Goal: Entertainment & Leisure: Consume media (video, audio)

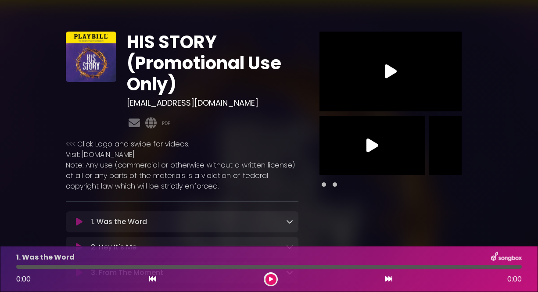
click at [266, 279] on button at bounding box center [270, 279] width 11 height 11
click at [264, 282] on div at bounding box center [271, 279] width 14 height 14
click at [269, 281] on icon at bounding box center [271, 279] width 4 height 5
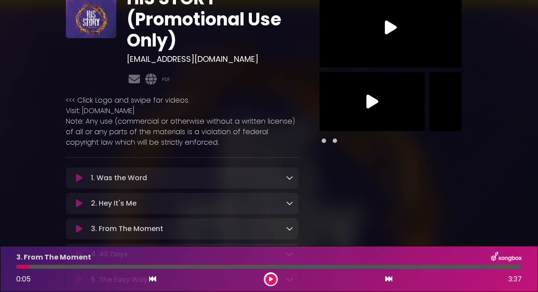
click at [78, 228] on icon at bounding box center [79, 229] width 7 height 9
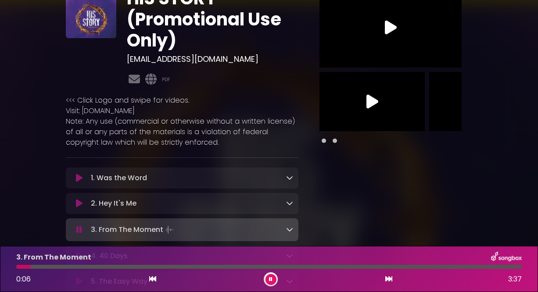
click at [78, 228] on icon at bounding box center [79, 229] width 6 height 9
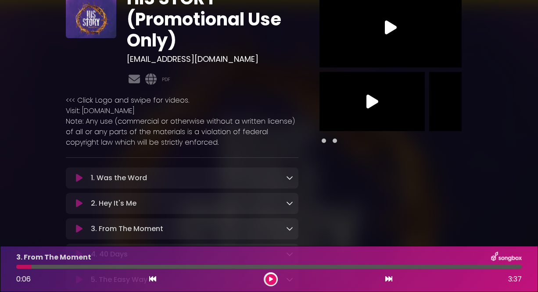
click at [77, 208] on icon at bounding box center [79, 203] width 7 height 9
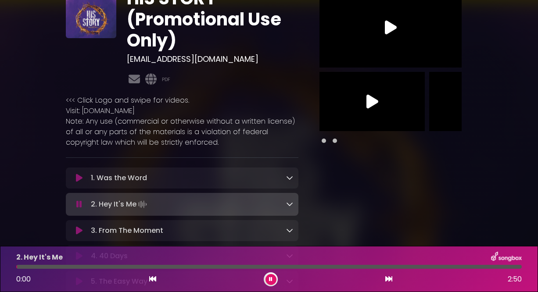
click at [81, 231] on icon at bounding box center [79, 230] width 7 height 9
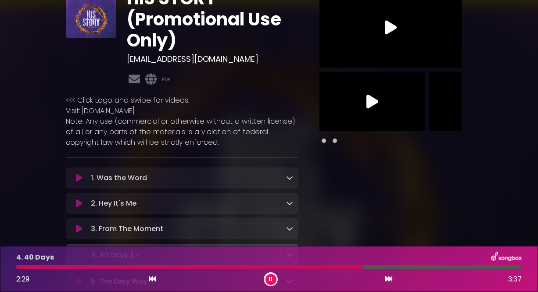
click at [264, 277] on div at bounding box center [271, 279] width 14 height 14
click at [268, 278] on button at bounding box center [270, 279] width 11 height 11
click at [269, 280] on icon at bounding box center [271, 279] width 4 height 5
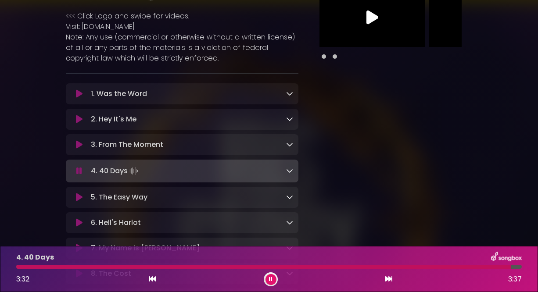
scroll to position [132, 0]
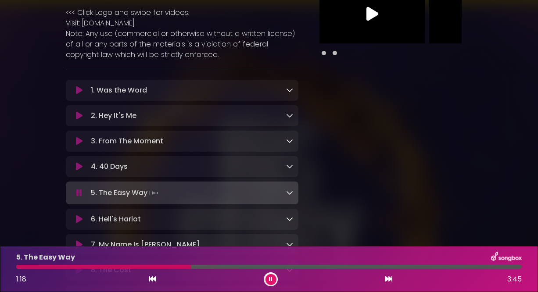
click at [267, 279] on button at bounding box center [270, 279] width 11 height 11
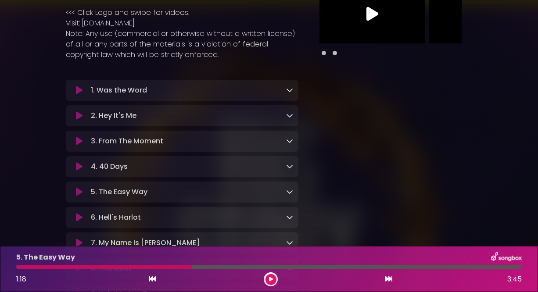
click at [268, 276] on button at bounding box center [270, 279] width 11 height 11
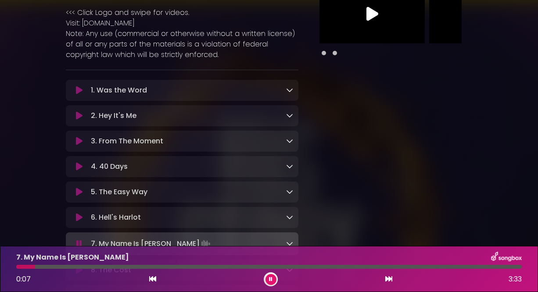
click at [270, 279] on icon at bounding box center [271, 279] width 4 height 5
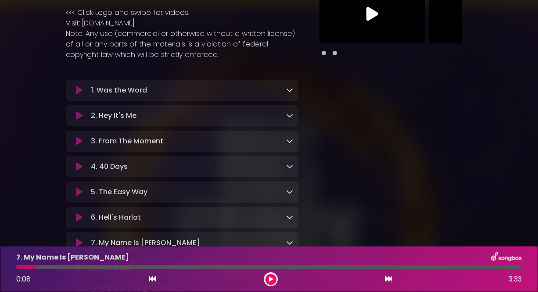
scroll to position [219, 0]
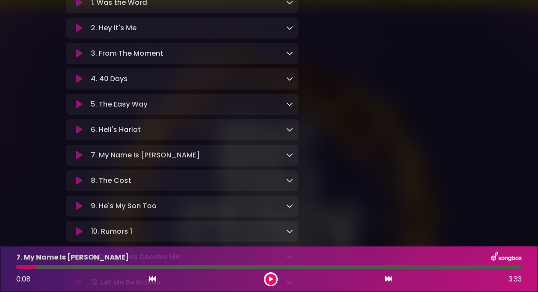
click at [79, 133] on icon at bounding box center [79, 129] width 7 height 9
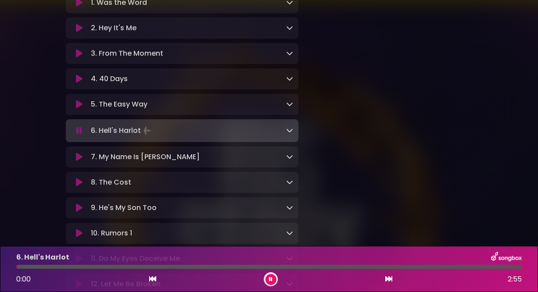
click at [80, 160] on icon at bounding box center [79, 157] width 7 height 9
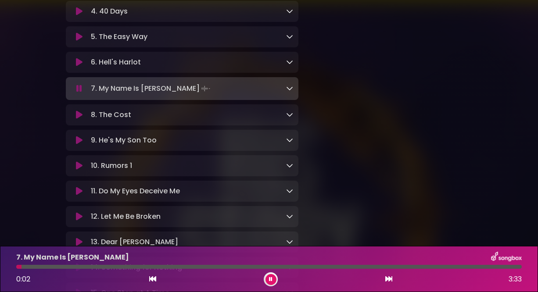
scroll to position [307, 0]
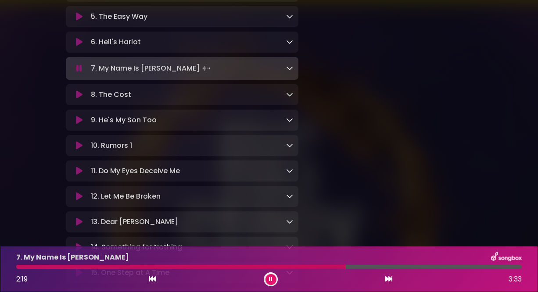
click at [292, 71] on icon at bounding box center [289, 67] width 7 height 7
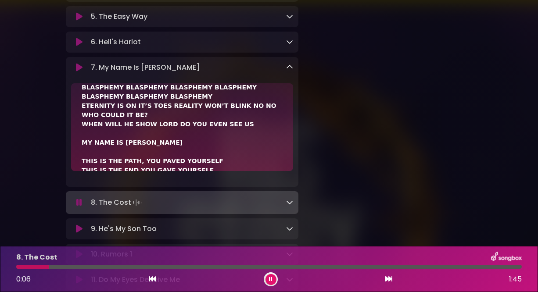
scroll to position [734, 0]
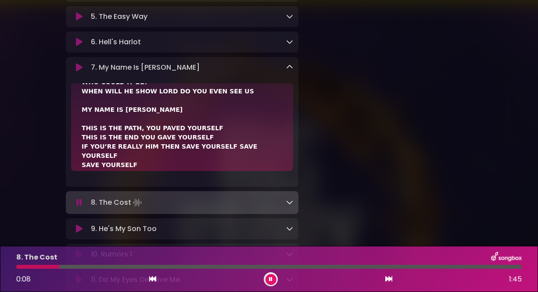
click at [285, 68] on div "7. My Name Is Jesus Loading Track..." at bounding box center [190, 67] width 206 height 11
click at [292, 71] on icon at bounding box center [289, 67] width 7 height 7
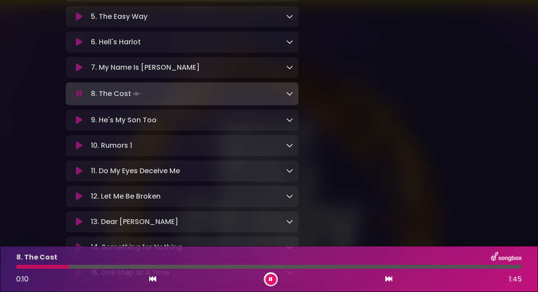
click at [290, 97] on icon at bounding box center [289, 93] width 7 height 7
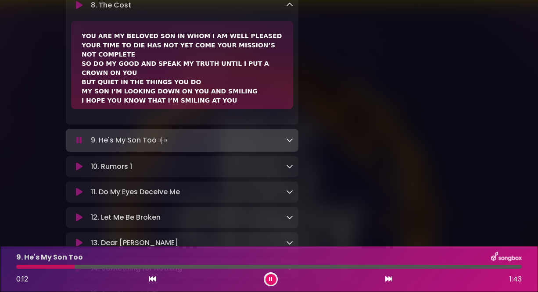
scroll to position [351, 0]
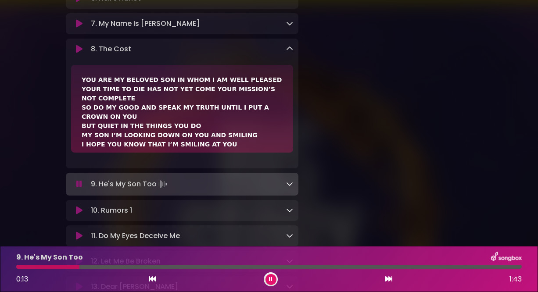
click at [289, 52] on icon at bounding box center [289, 48] width 7 height 7
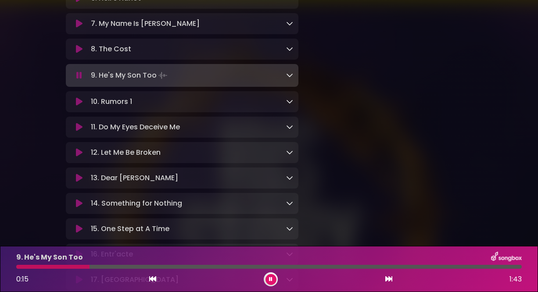
click at [290, 78] on icon at bounding box center [289, 74] width 7 height 7
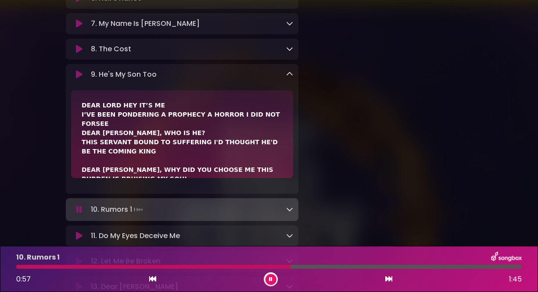
click at [291, 77] on icon at bounding box center [289, 74] width 7 height 7
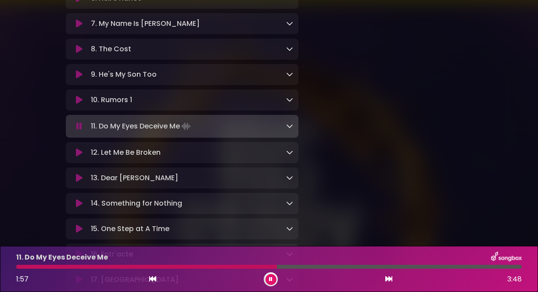
click at [290, 129] on icon at bounding box center [289, 125] width 7 height 7
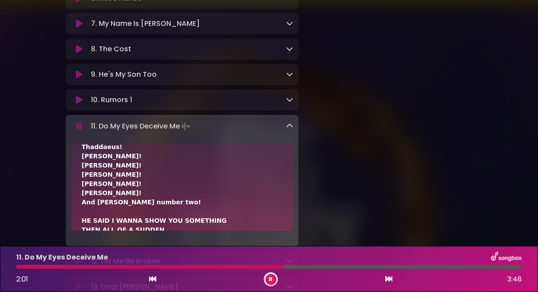
scroll to position [836, 0]
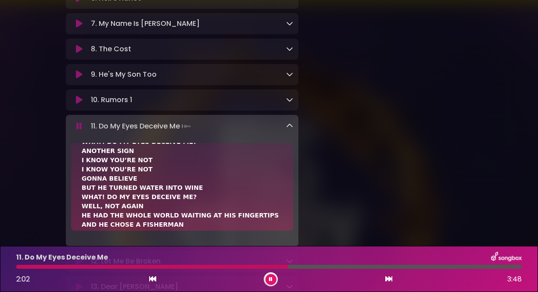
click at [286, 129] on icon at bounding box center [289, 125] width 7 height 7
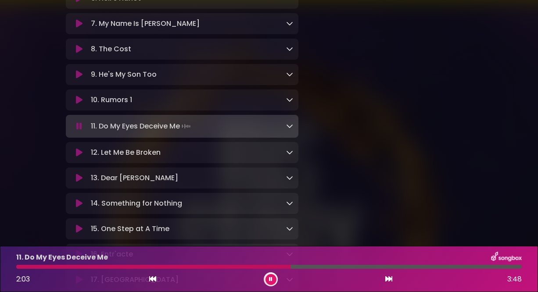
click at [285, 158] on div "12. Let Me Be Broken Loading Track..." at bounding box center [190, 152] width 206 height 11
click at [288, 156] on icon at bounding box center [289, 152] width 7 height 7
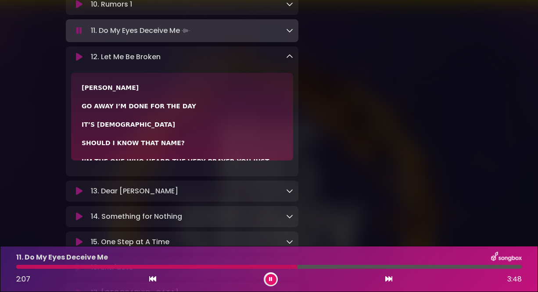
scroll to position [438, 0]
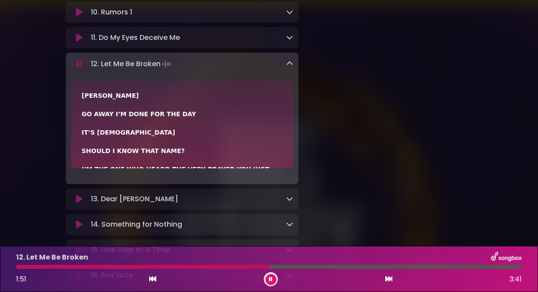
click at [270, 279] on icon at bounding box center [271, 279] width 4 height 5
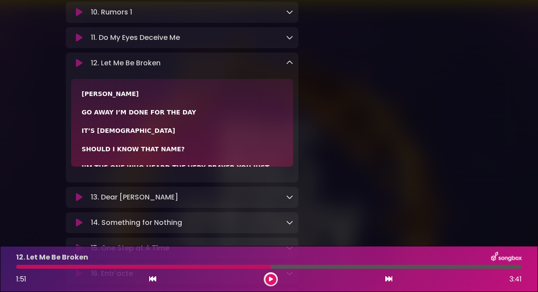
click at [267, 267] on div at bounding box center [143, 267] width 254 height 4
click at [271, 281] on icon at bounding box center [271, 279] width 4 height 5
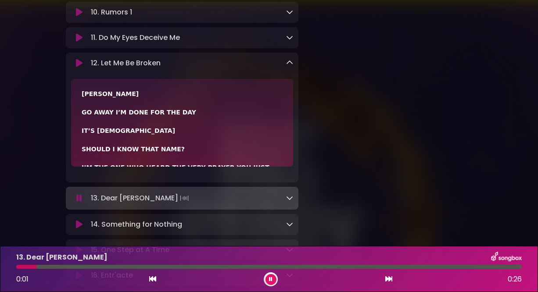
click at [294, 204] on div "13. Dear Judas Loading Track..." at bounding box center [182, 198] width 232 height 12
click at [290, 201] on icon at bounding box center [289, 197] width 7 height 7
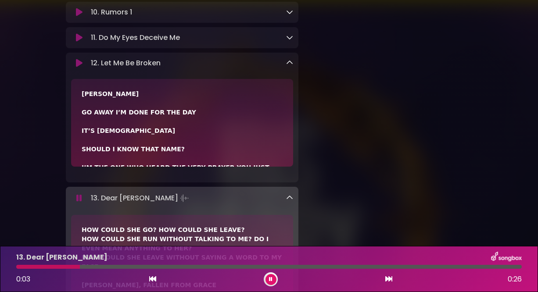
click at [286, 66] on icon at bounding box center [289, 62] width 7 height 7
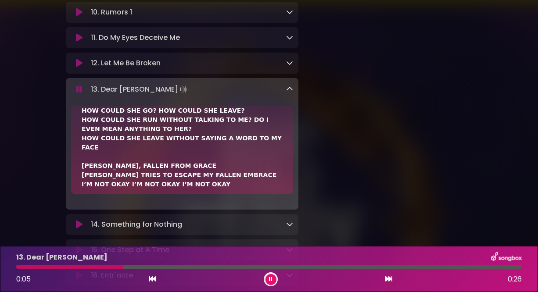
scroll to position [0, 0]
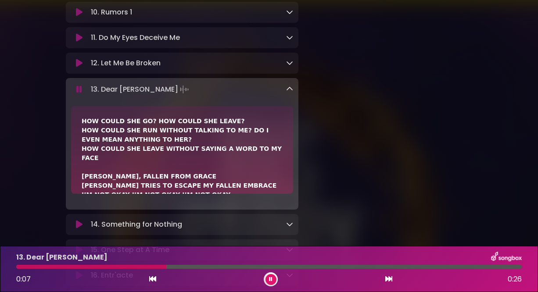
click at [292, 93] on icon at bounding box center [289, 89] width 7 height 7
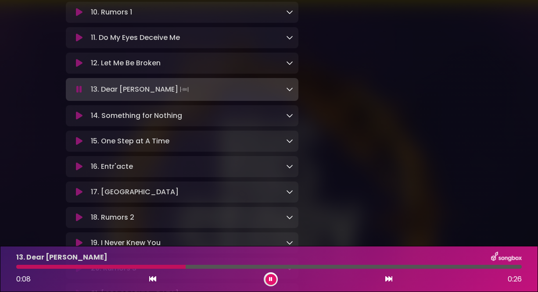
click at [287, 119] on icon at bounding box center [289, 115] width 7 height 7
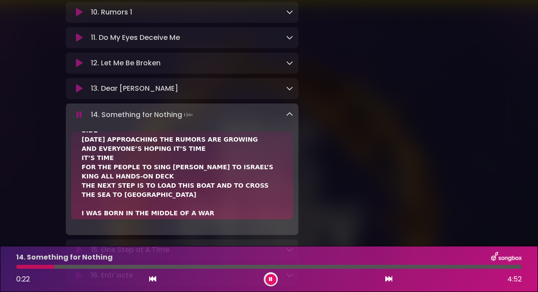
scroll to position [88, 0]
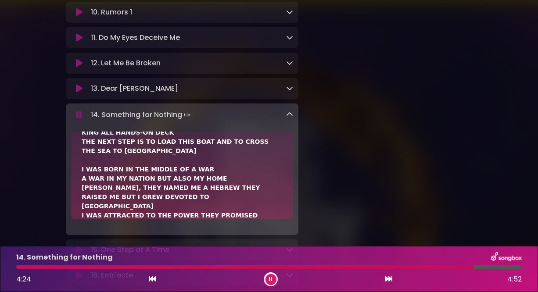
click at [288, 118] on icon at bounding box center [289, 114] width 7 height 7
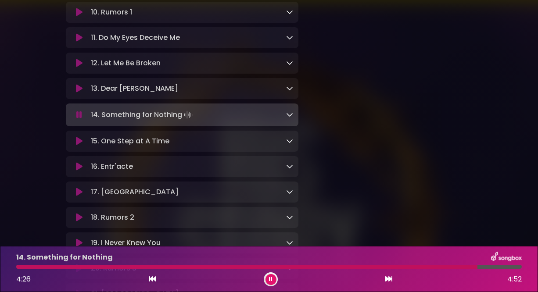
click at [286, 118] on icon at bounding box center [289, 114] width 7 height 7
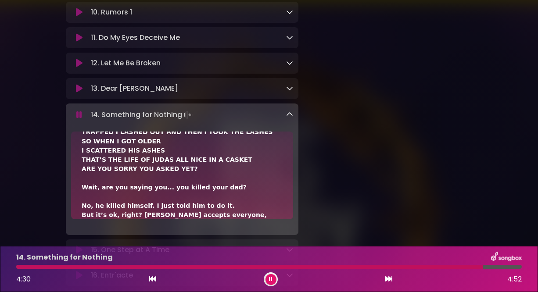
scroll to position [965, 0]
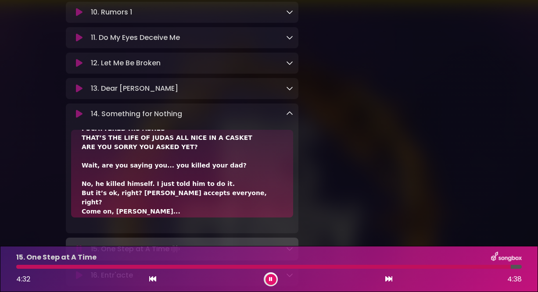
click at [286, 117] on icon at bounding box center [289, 113] width 7 height 7
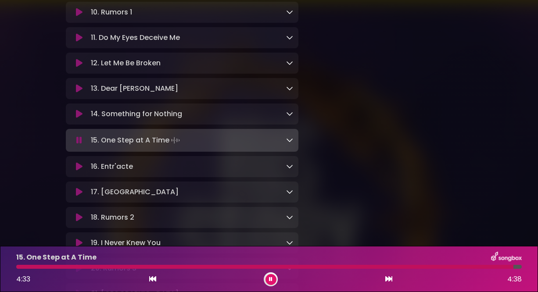
click at [273, 282] on button at bounding box center [270, 279] width 11 height 11
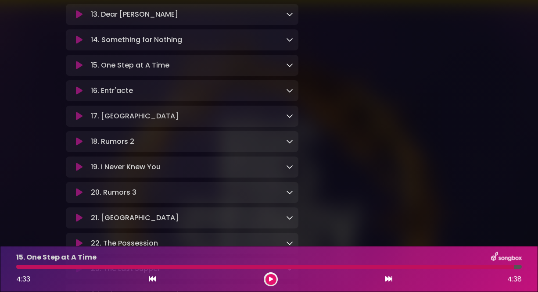
scroll to position [526, 0]
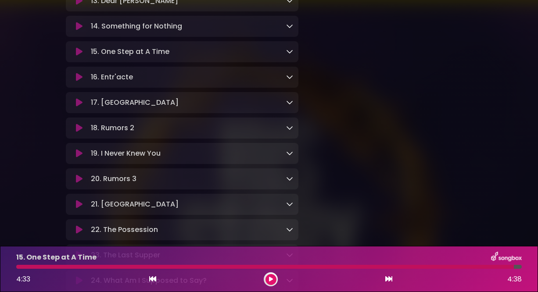
click at [76, 82] on icon at bounding box center [79, 77] width 7 height 9
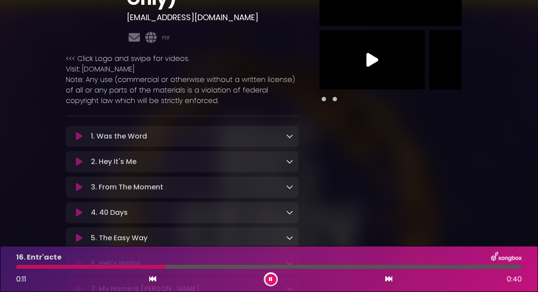
scroll to position [0, 0]
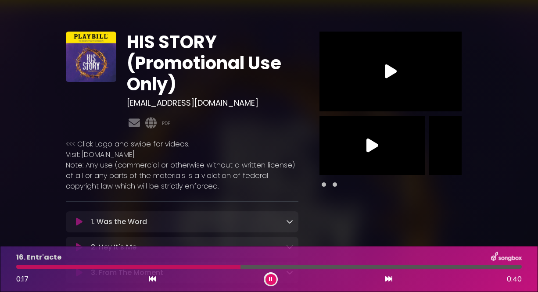
click at [271, 276] on button at bounding box center [270, 279] width 11 height 11
click at [255, 167] on p "<<< Click Logo and swipe for videos. Visit: www.HisStoryTheMusical.com Note: An…" at bounding box center [182, 165] width 232 height 53
click at [269, 275] on button at bounding box center [270, 279] width 11 height 11
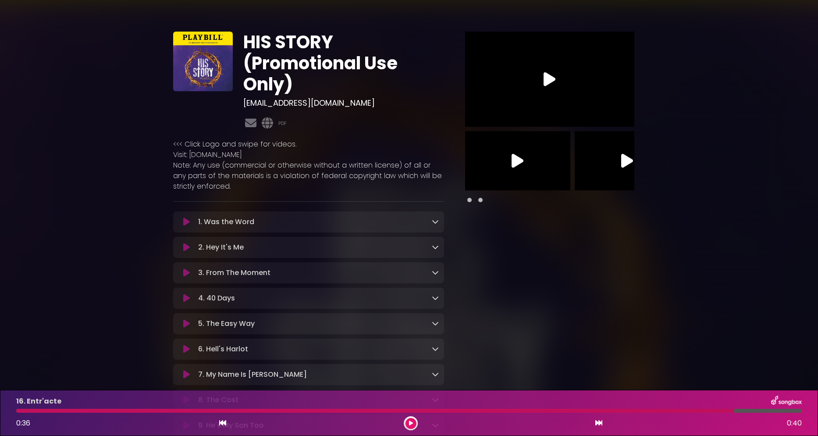
click at [537, 82] on icon at bounding box center [550, 79] width 12 height 16
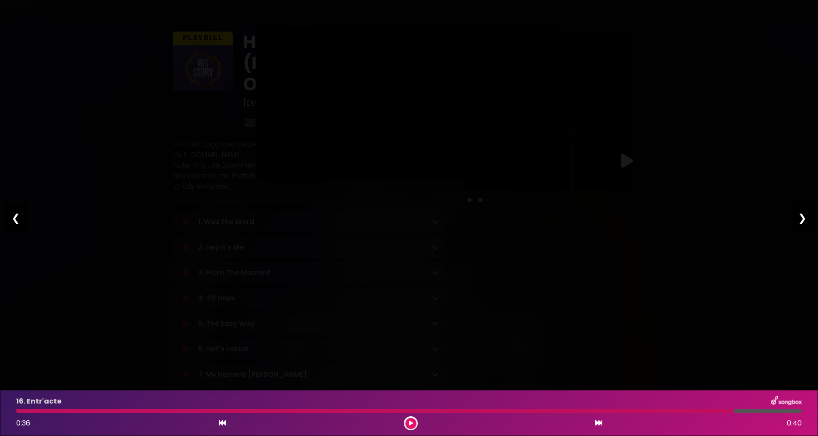
type input "****"
click at [537, 217] on div "❯" at bounding box center [802, 218] width 23 height 30
click at [537, 175] on button "Exit fullscreen Enter fullscreen" at bounding box center [551, 168] width 14 height 14
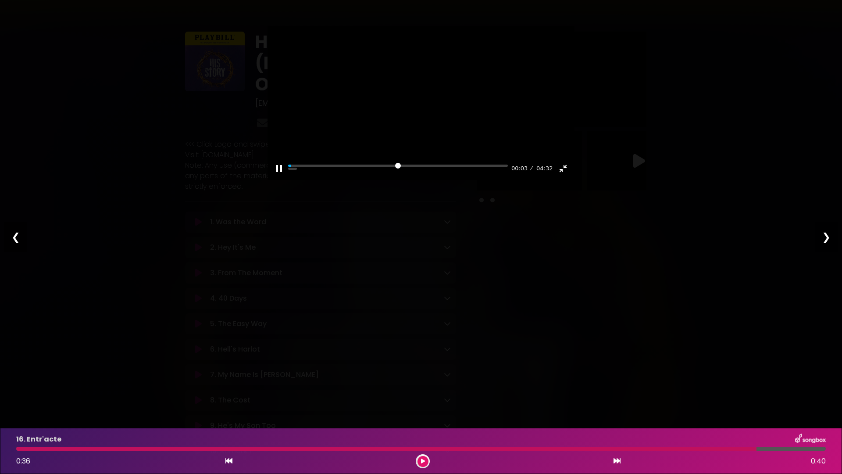
type input "***"
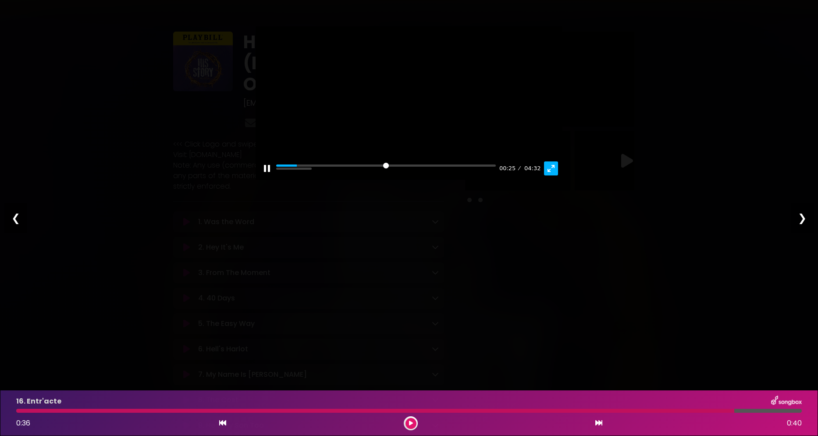
click at [537, 175] on button "Exit fullscreen Enter fullscreen" at bounding box center [551, 168] width 14 height 14
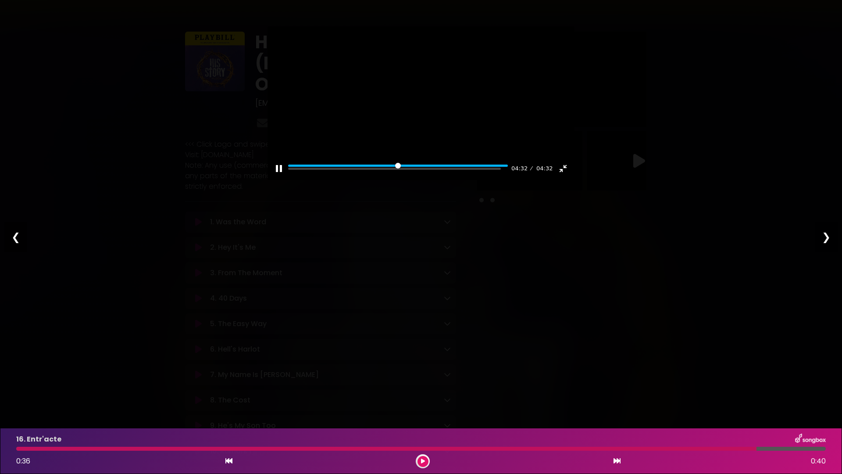
type input "***"
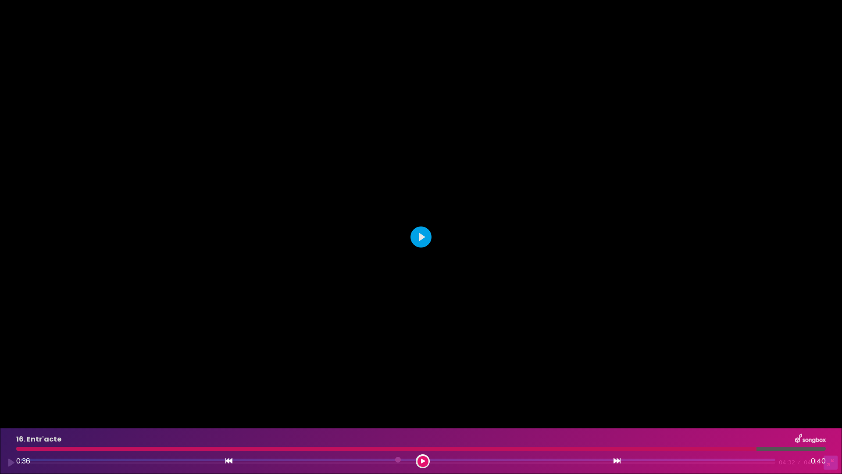
click at [537, 292] on button "Exit fullscreen Enter fullscreen" at bounding box center [830, 462] width 14 height 14
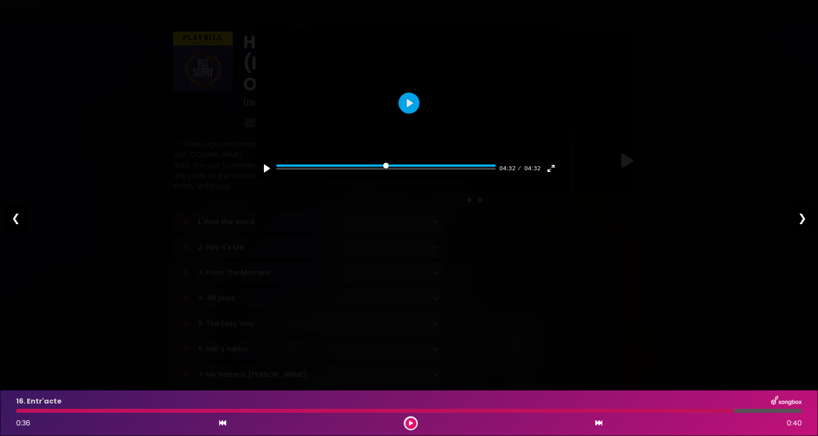
click at [537, 214] on div "❯" at bounding box center [802, 218] width 23 height 30
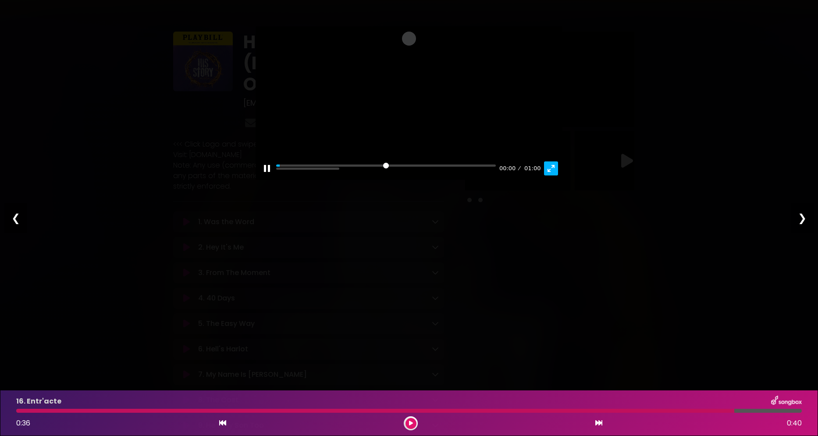
click at [537, 175] on button "Exit fullscreen Enter fullscreen" at bounding box center [551, 168] width 14 height 14
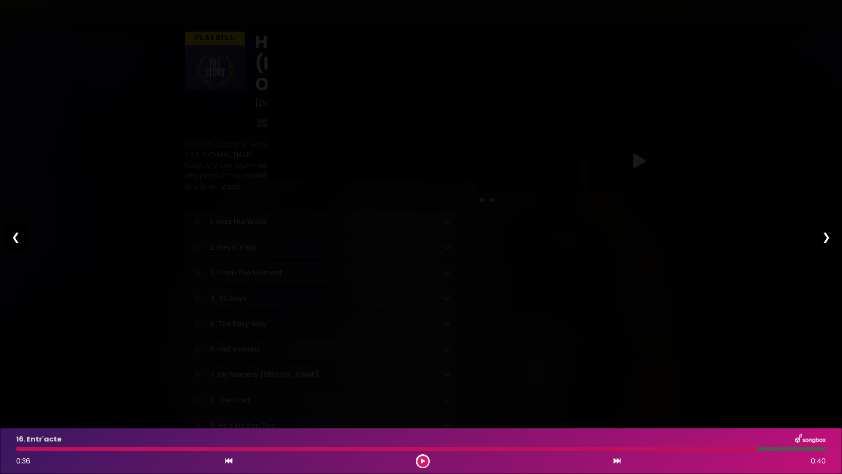
type input "*****"
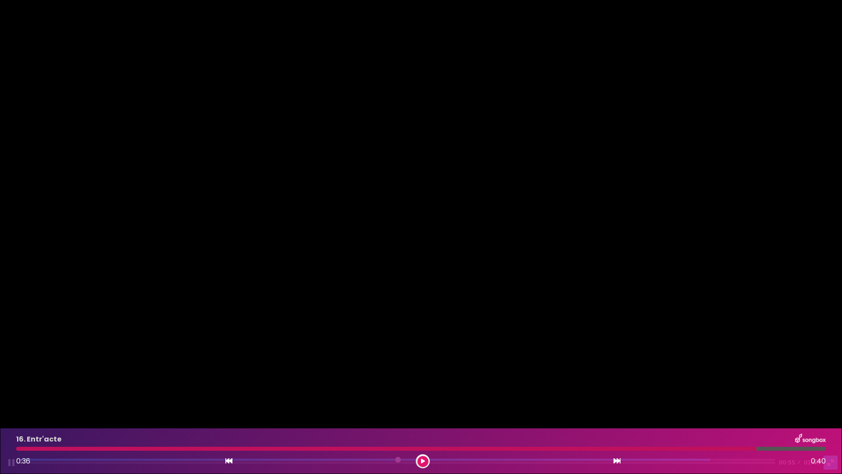
click at [537, 292] on button "Exit fullscreen Enter fullscreen" at bounding box center [830, 462] width 14 height 14
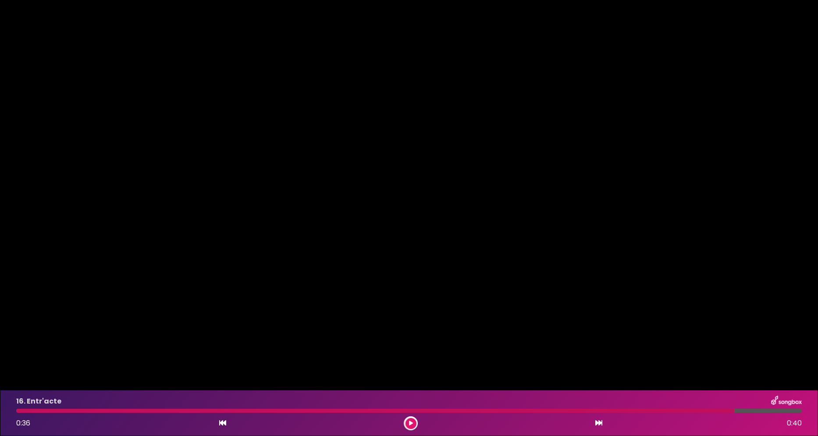
type input "*****"
